Goal: Check status: Check status

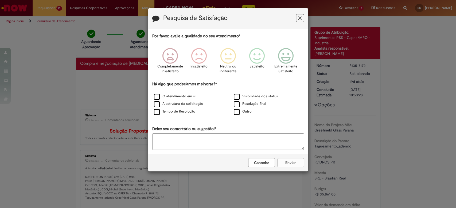
drag, startPoint x: 300, startPoint y: 17, endPoint x: 302, endPoint y: 21, distance: 3.9
click at [303, 20] on button "Feedback" at bounding box center [300, 18] width 8 height 8
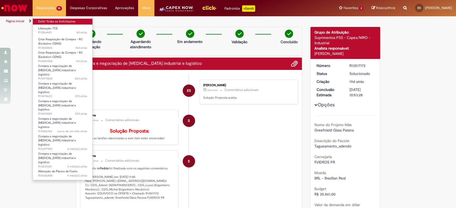
click at [47, 20] on link "Exibir Todas as Solicitações" at bounding box center [63, 22] width 60 height 6
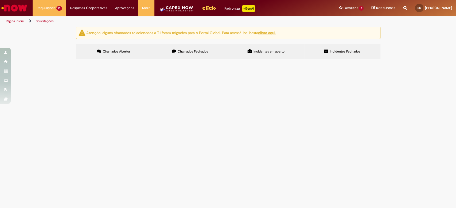
click at [0, 0] on span "Liberação TCE" at bounding box center [0, 0] width 0 height 0
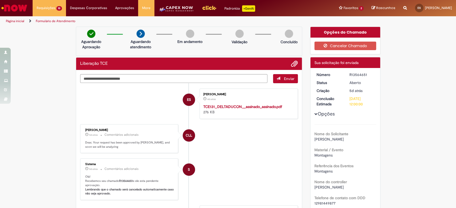
click at [349, 74] on div "R13564651" at bounding box center [361, 74] width 25 height 5
drag, startPoint x: 346, startPoint y: 74, endPoint x: 368, endPoint y: 74, distance: 21.9
click at [368, 74] on div "R13564651" at bounding box center [361, 74] width 25 height 5
copy div "R13564651"
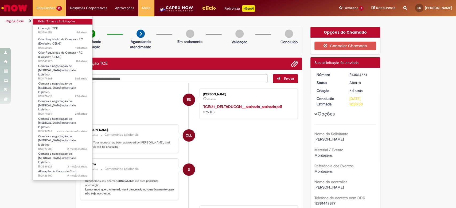
click at [48, 20] on link "Exibir Todas as Solicitações" at bounding box center [63, 22] width 60 height 6
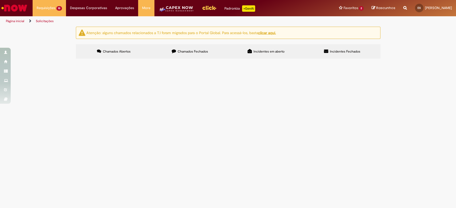
click at [186, 52] on span "Chamados Fechados" at bounding box center [193, 51] width 30 height 4
click at [0, 0] on span "Liberação TCE" at bounding box center [0, 0] width 0 height 0
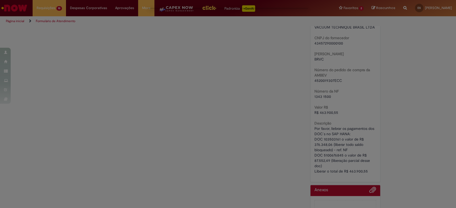
click at [87, 136] on div "Feedback" at bounding box center [228, 104] width 456 height 208
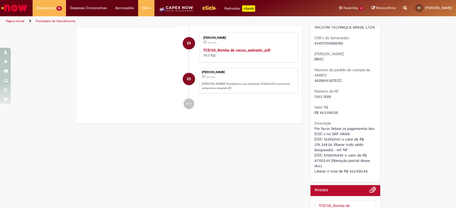
click at [87, 136] on div "Feedback" at bounding box center [228, 104] width 456 height 208
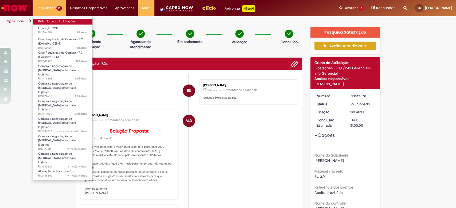
click at [41, 23] on link "Exibir Todas as Solicitações" at bounding box center [63, 22] width 60 height 6
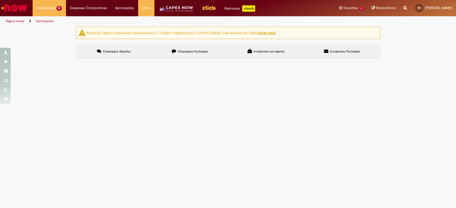
click at [0, 0] on span "Liberação TCE" at bounding box center [0, 0] width 0 height 0
click at [0, 0] on span "R13564651" at bounding box center [0, 0] width 0 height 0
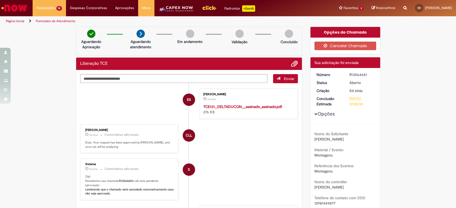
click at [252, 171] on li "S Sistema 5d atrás 5 dias atrás Comentários adicionais Olá! Recebemos seu chama…" at bounding box center [189, 180] width 218 height 42
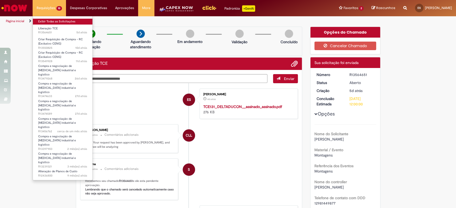
click at [42, 20] on link "Exibir Todas as Solicitações" at bounding box center [63, 22] width 60 height 6
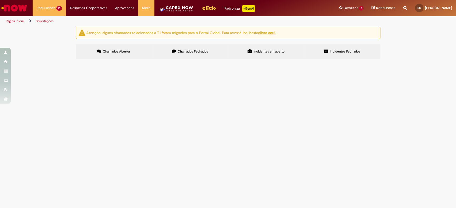
scroll to position [38, 0]
